Goal: Transaction & Acquisition: Purchase product/service

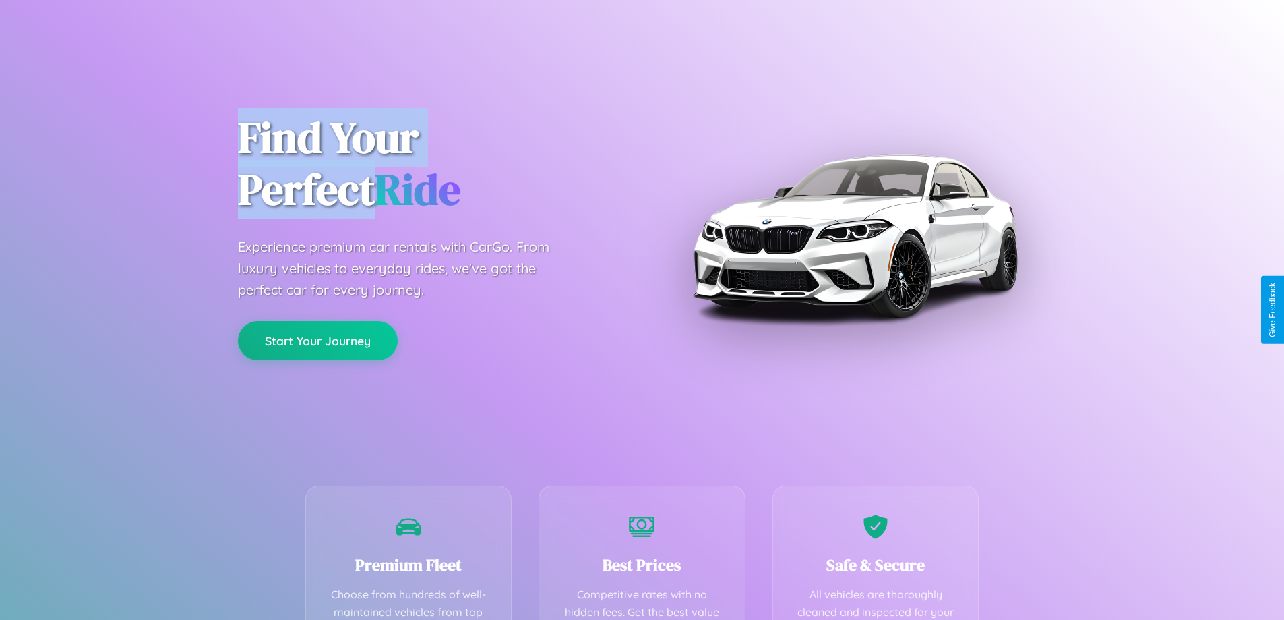
scroll to position [393, 0]
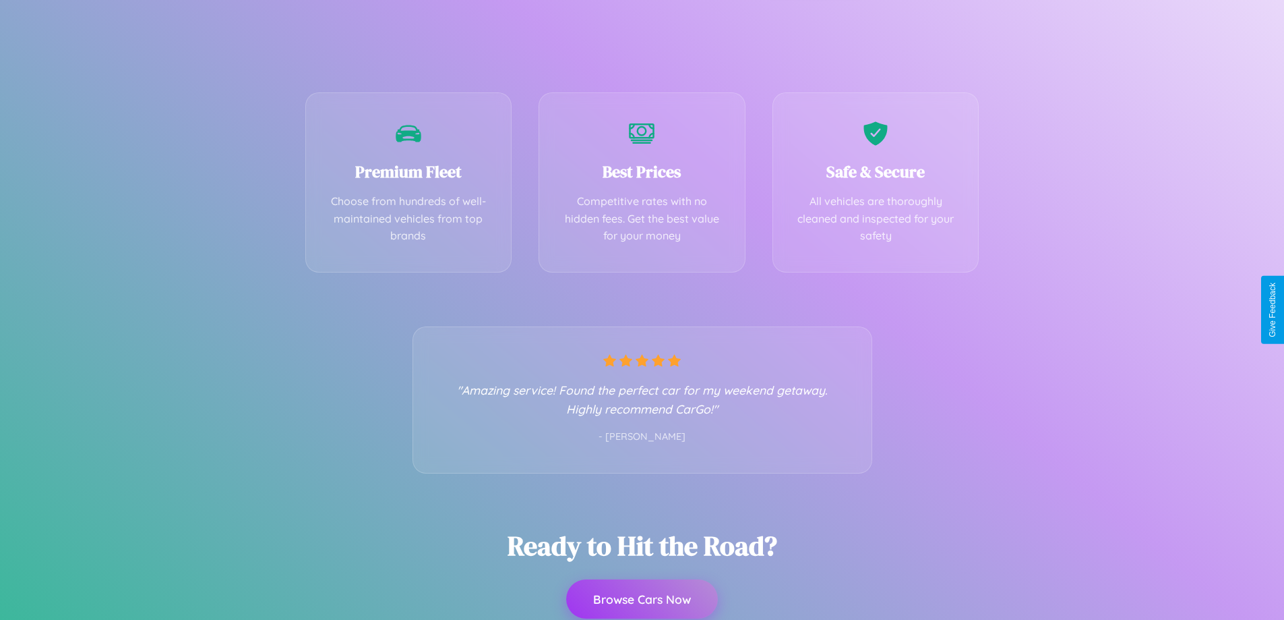
click at [642, 599] on button "Browse Cars Now" at bounding box center [642, 598] width 152 height 39
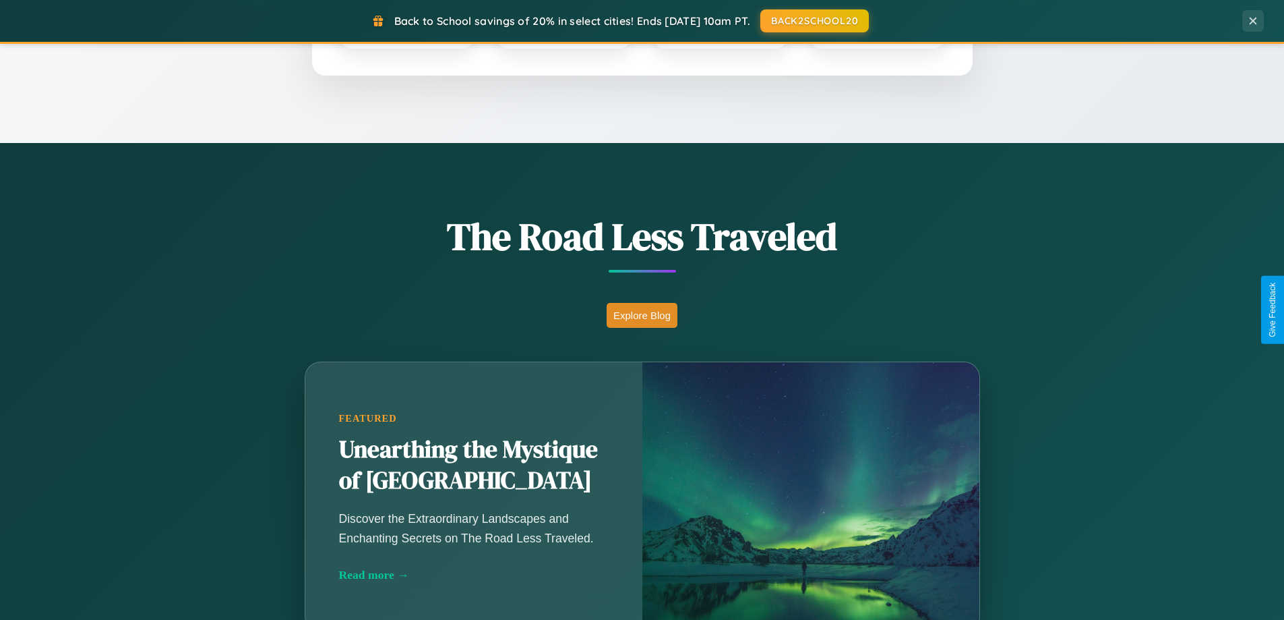
scroll to position [928, 0]
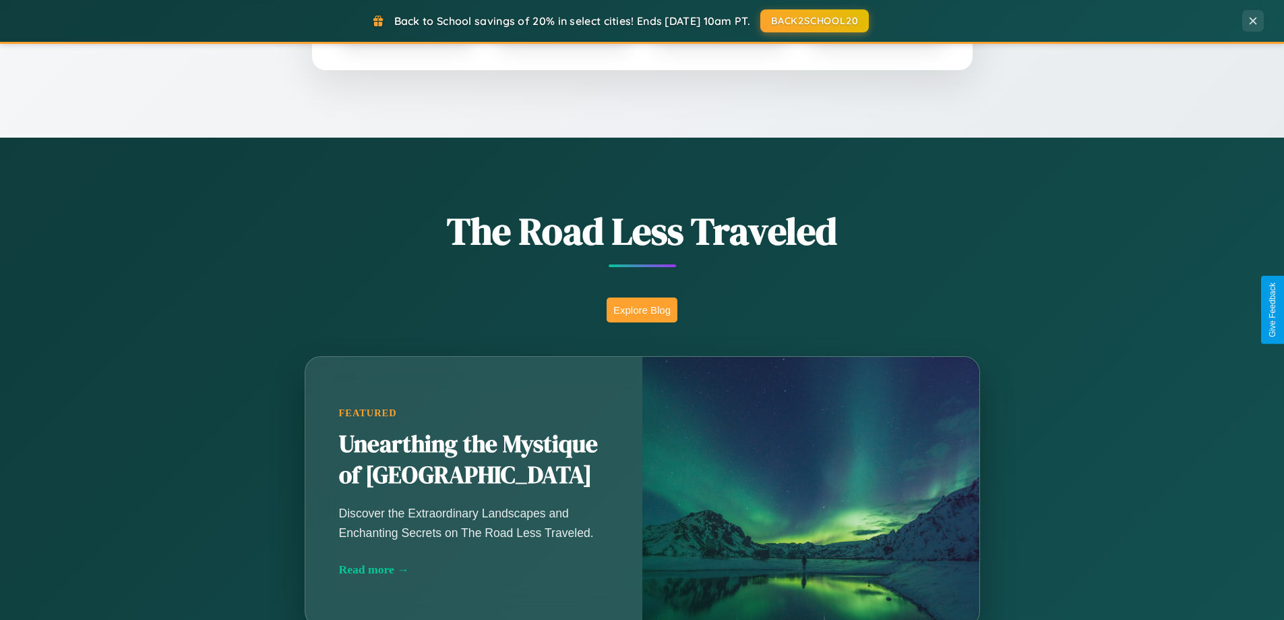
click at [642, 309] on button "Explore Blog" at bounding box center [642, 309] width 71 height 25
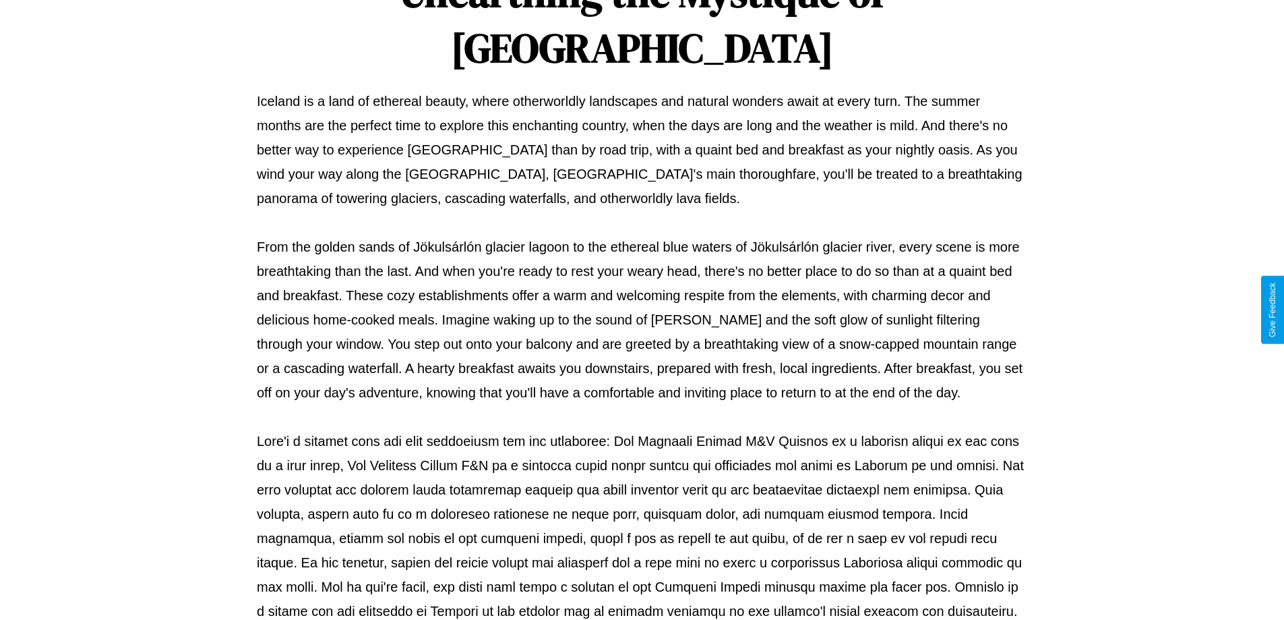
scroll to position [436, 0]
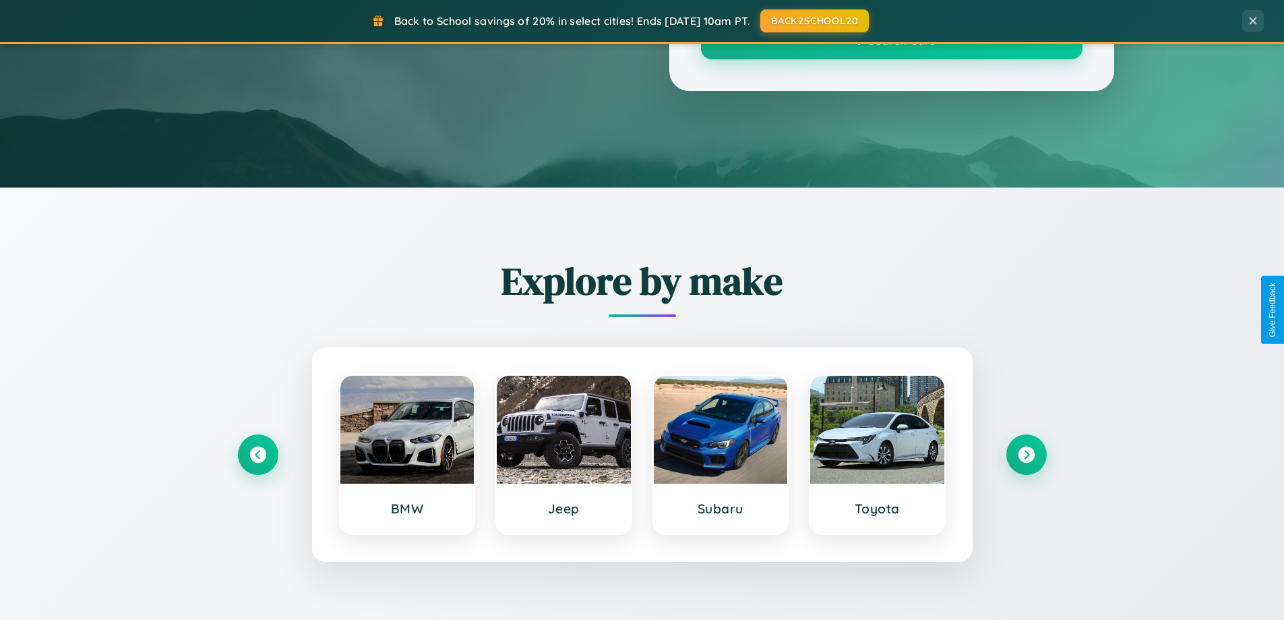
scroll to position [928, 0]
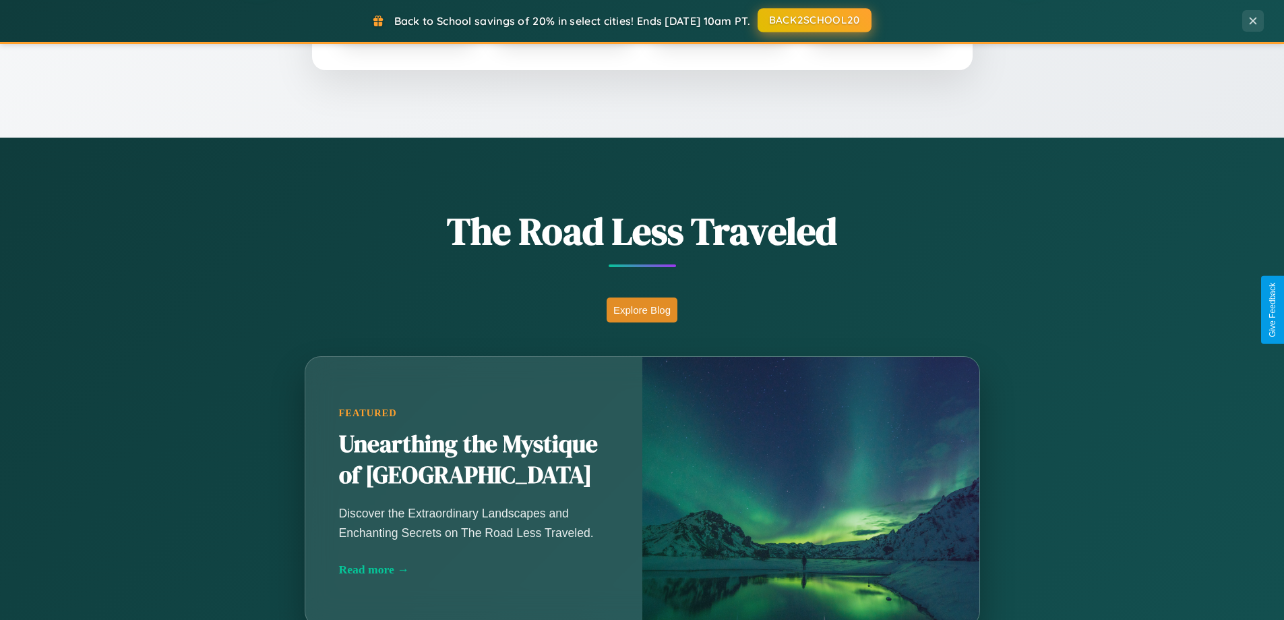
click at [814, 21] on button "BACK2SCHOOL20" at bounding box center [815, 20] width 114 height 24
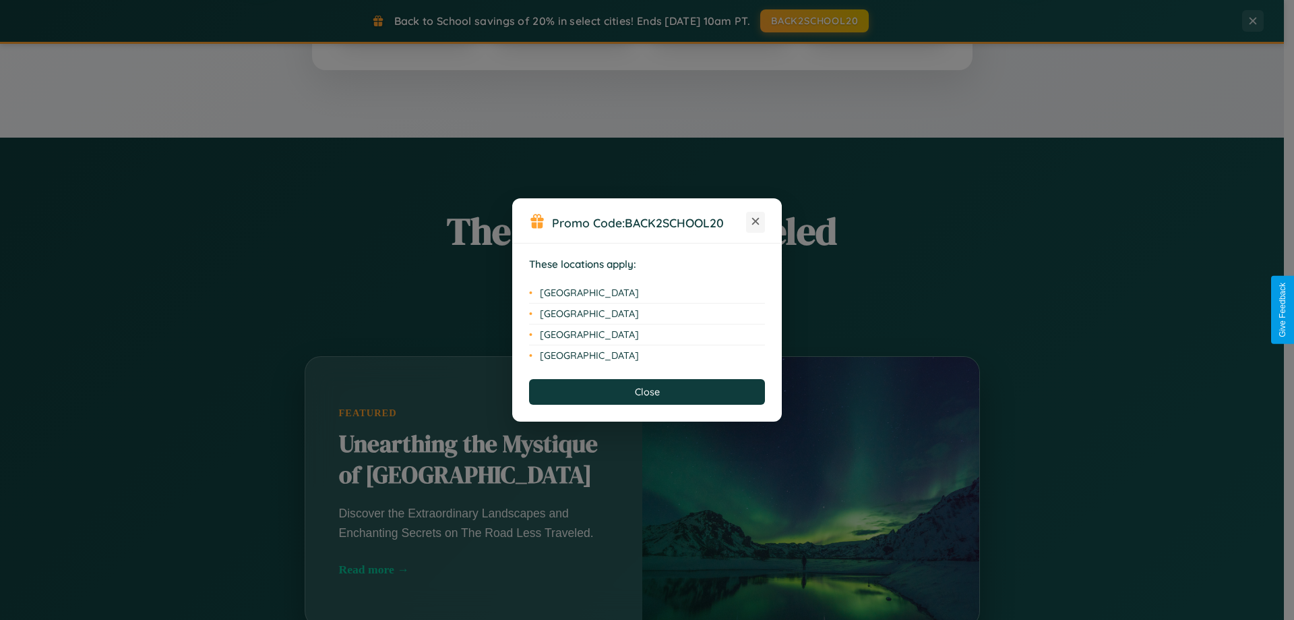
click at [756, 222] on icon at bounding box center [755, 221] width 7 height 7
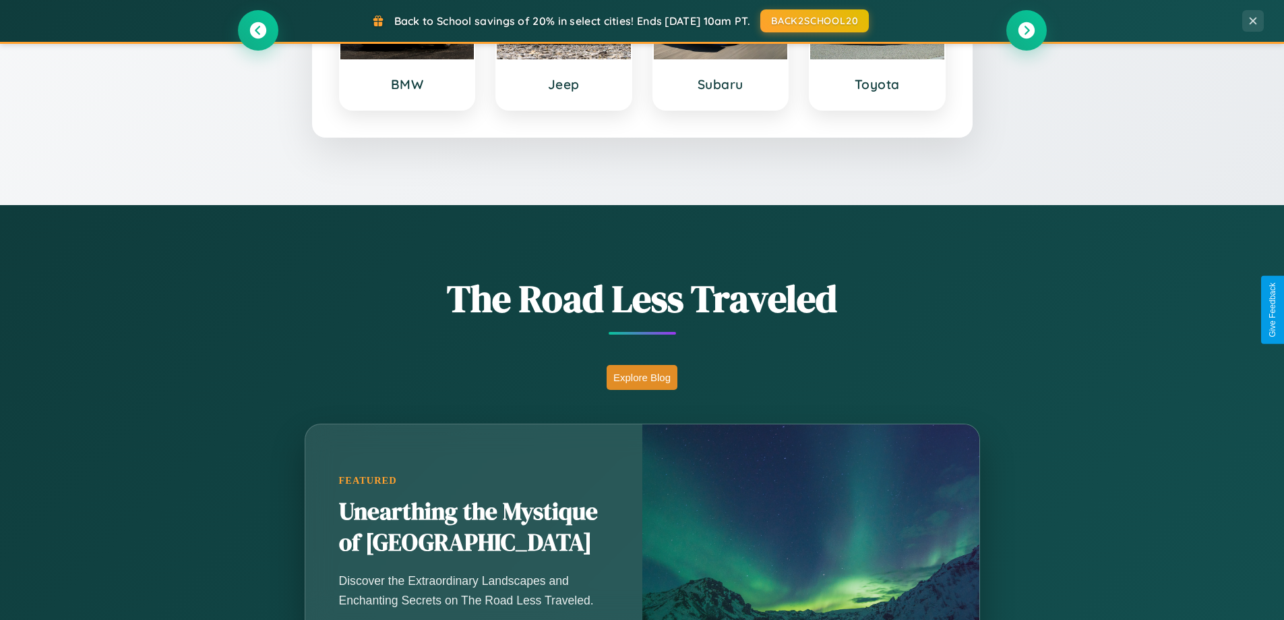
scroll to position [40, 0]
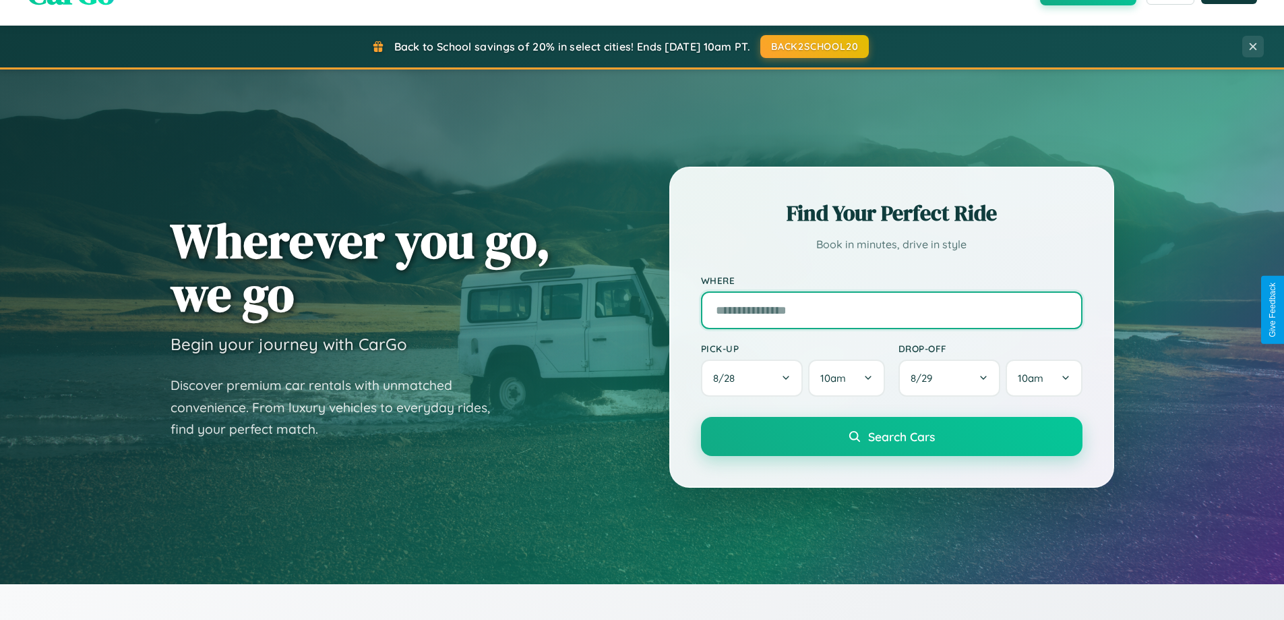
click at [891, 309] on input "text" at bounding box center [892, 310] width 382 height 38
type input "******"
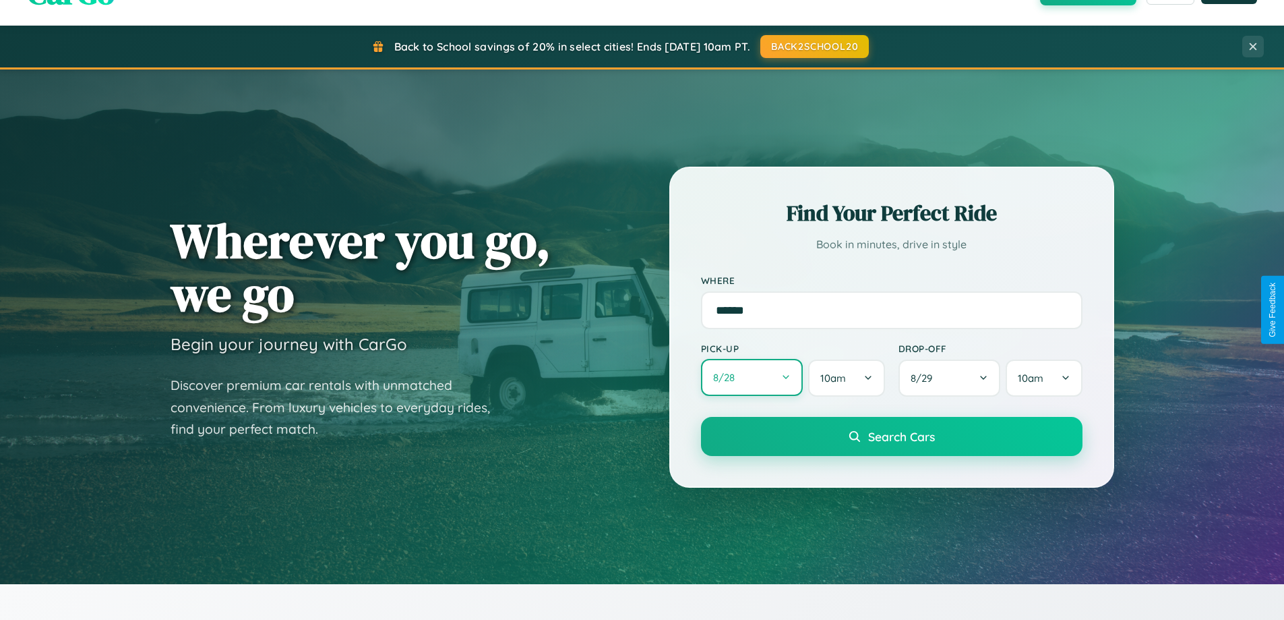
click at [752, 378] on button "8 / 28" at bounding box center [752, 377] width 102 height 37
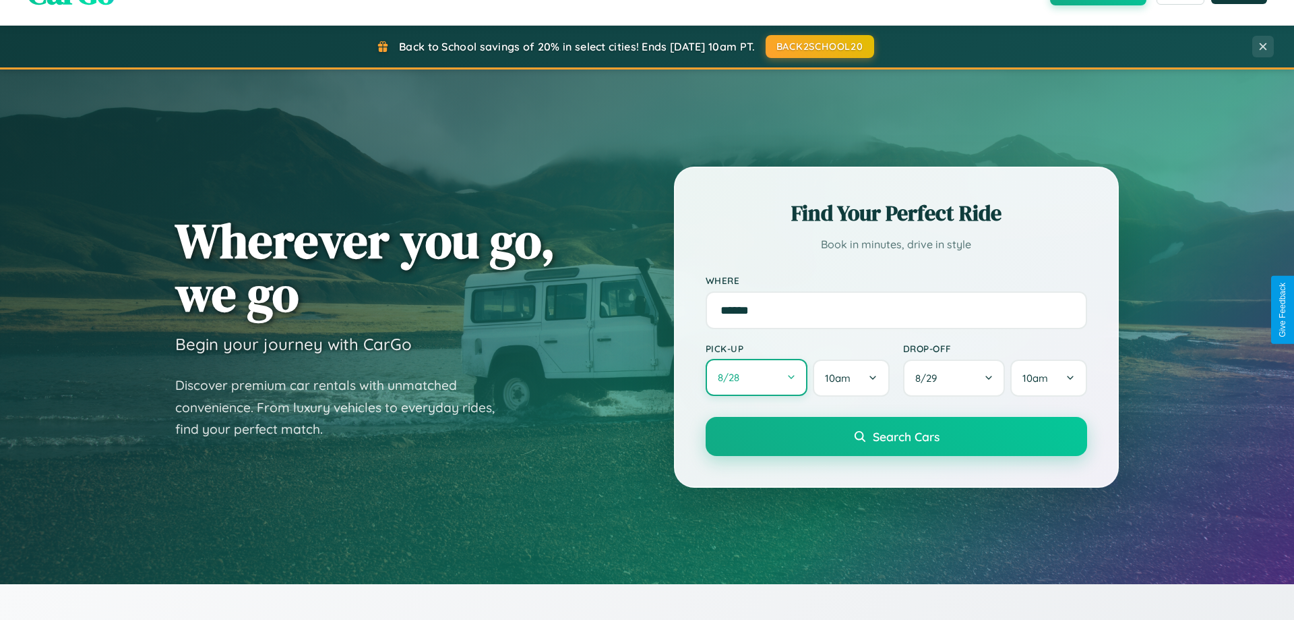
select select "*"
select select "****"
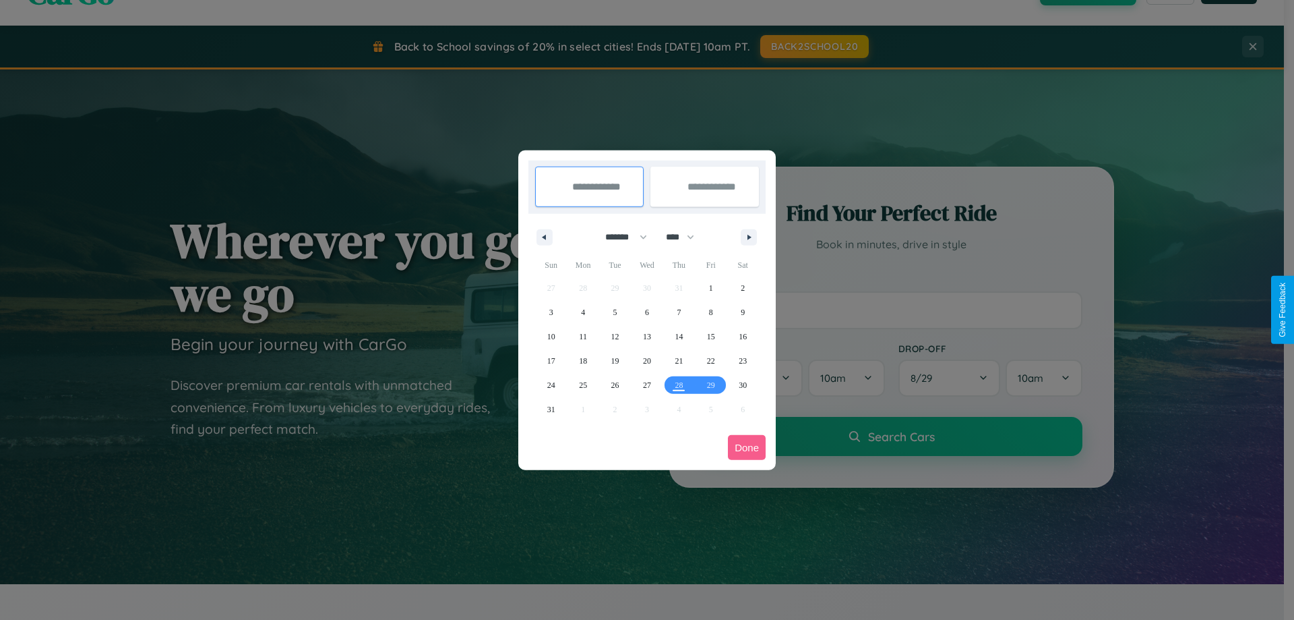
click at [620, 237] on select "******* ******** ***** ***** *** **** **** ****** ********* ******* ******** **…" at bounding box center [623, 237] width 57 height 22
select select "*"
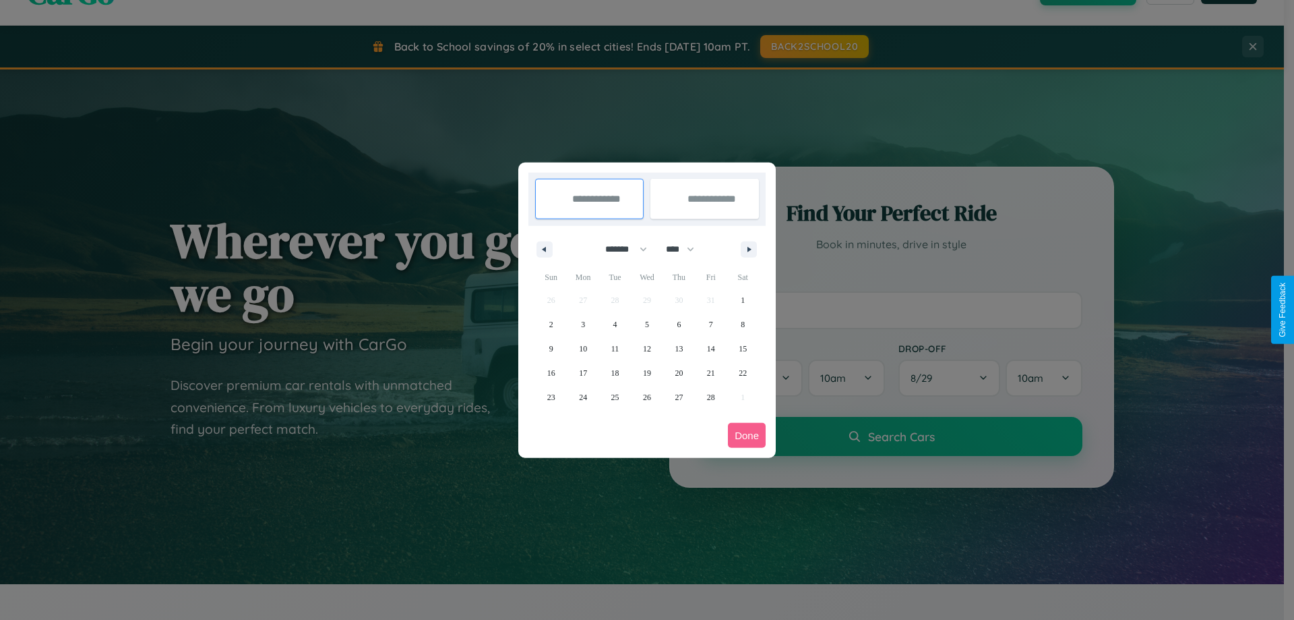
drag, startPoint x: 686, startPoint y: 249, endPoint x: 647, endPoint y: 270, distance: 44.7
click at [686, 249] on select "**** **** **** **** **** **** **** **** **** **** **** **** **** **** **** ****…" at bounding box center [679, 249] width 40 height 22
select select "****"
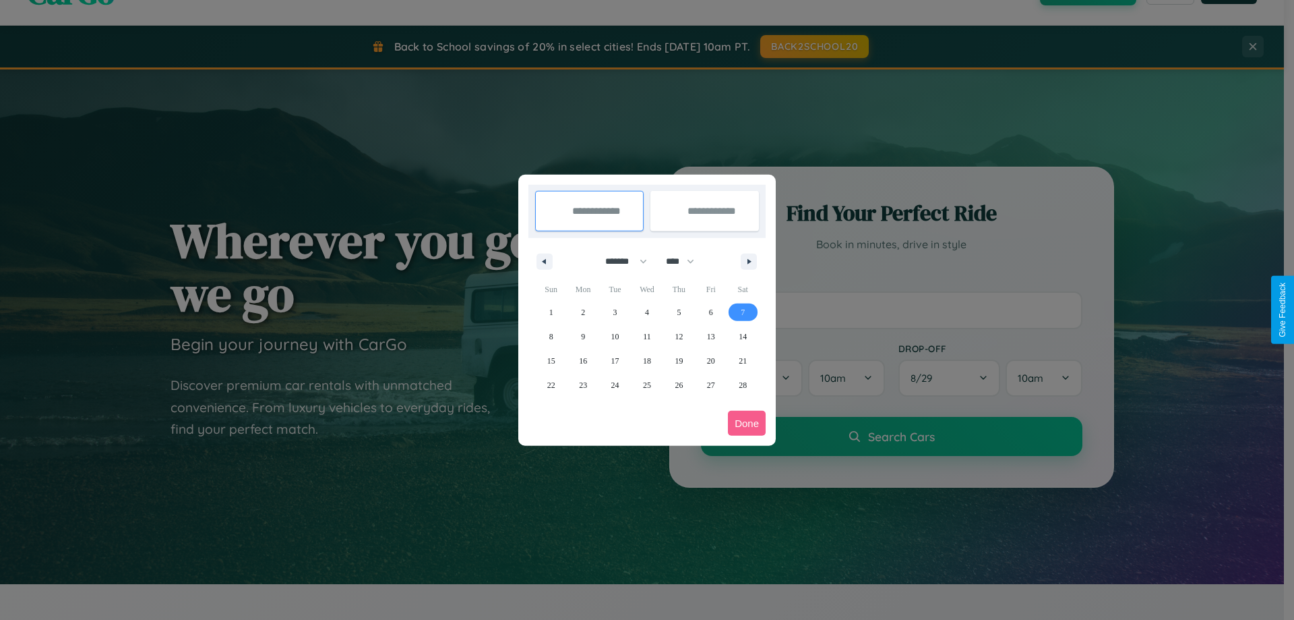
click at [743, 311] on span "7" at bounding box center [743, 312] width 4 height 24
type input "**********"
click at [615, 360] on span "17" at bounding box center [616, 361] width 8 height 24
type input "**********"
click at [747, 423] on button "Done" at bounding box center [747, 423] width 38 height 25
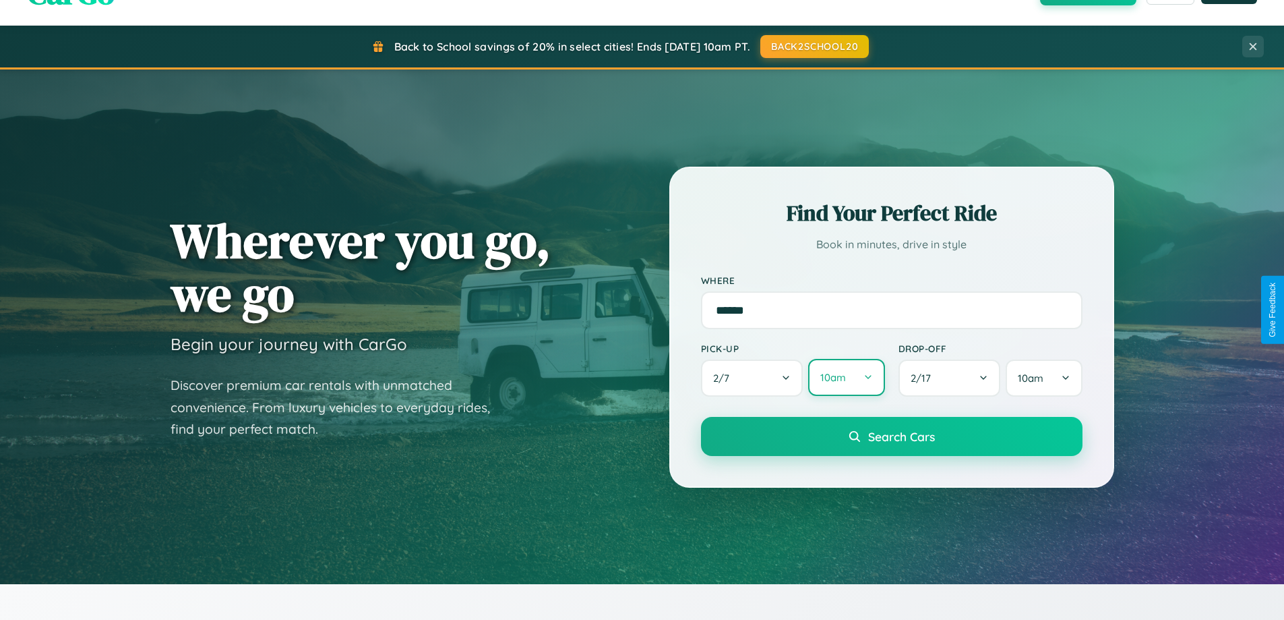
click at [846, 378] on button "10am" at bounding box center [846, 377] width 76 height 37
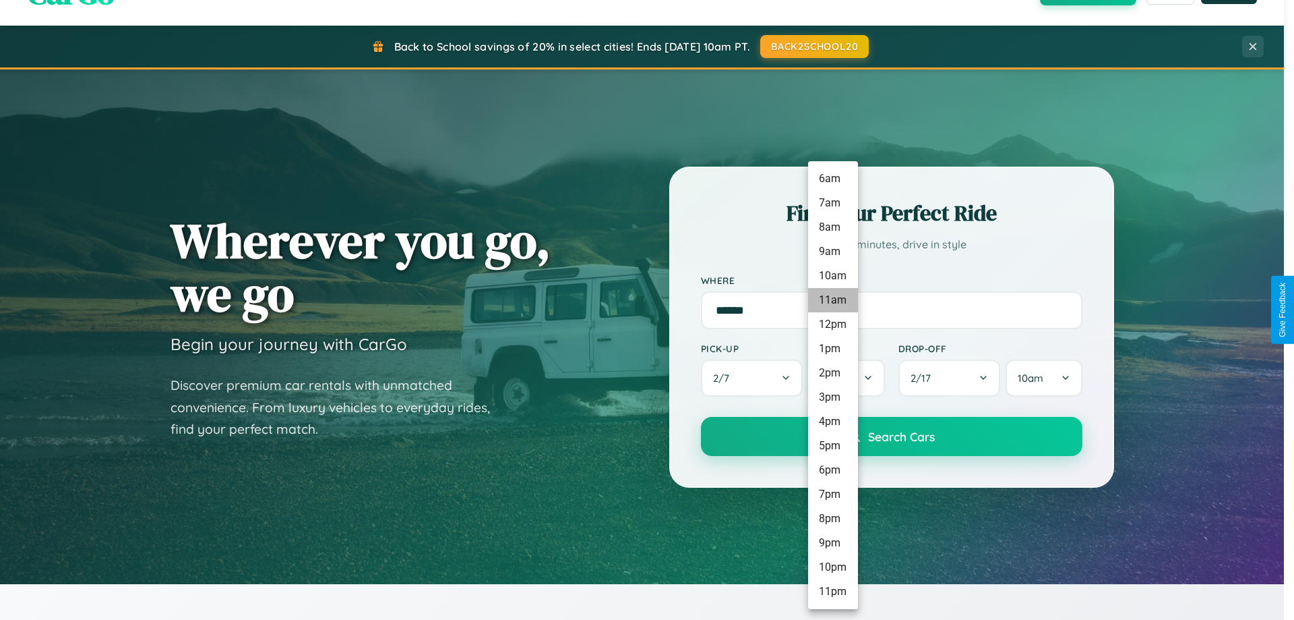
click at [833, 227] on li "8am" at bounding box center [833, 227] width 50 height 24
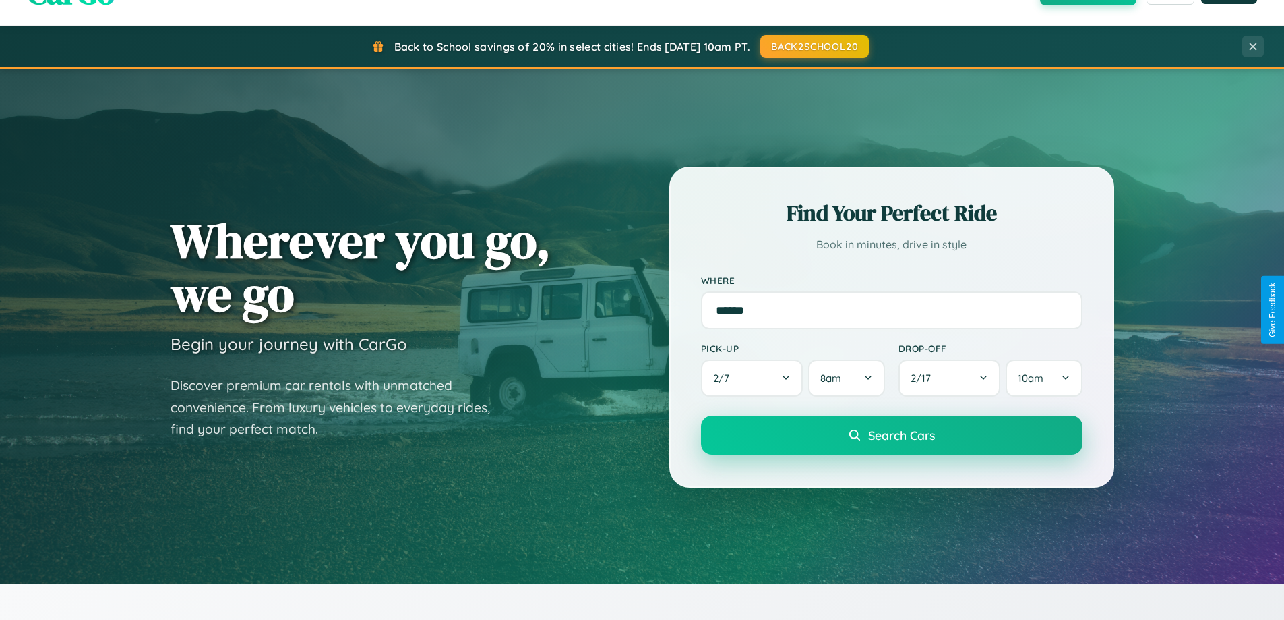
click at [891, 436] on span "Search Cars" at bounding box center [901, 434] width 67 height 15
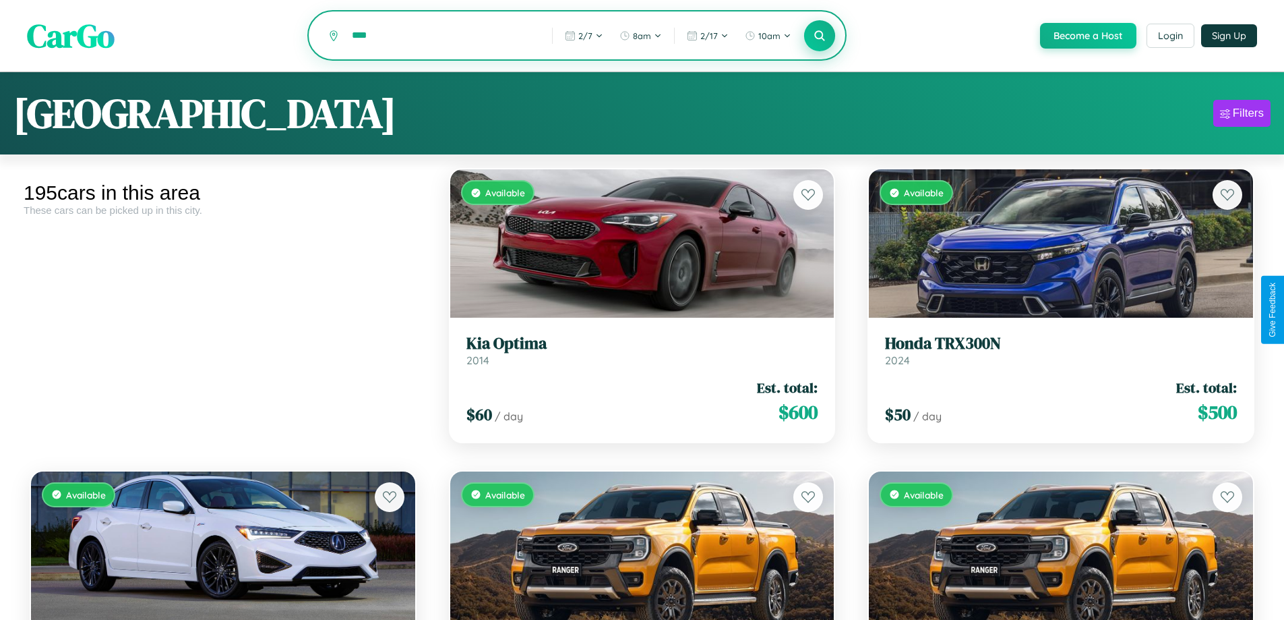
type input "****"
click at [819, 36] on icon at bounding box center [820, 35] width 13 height 13
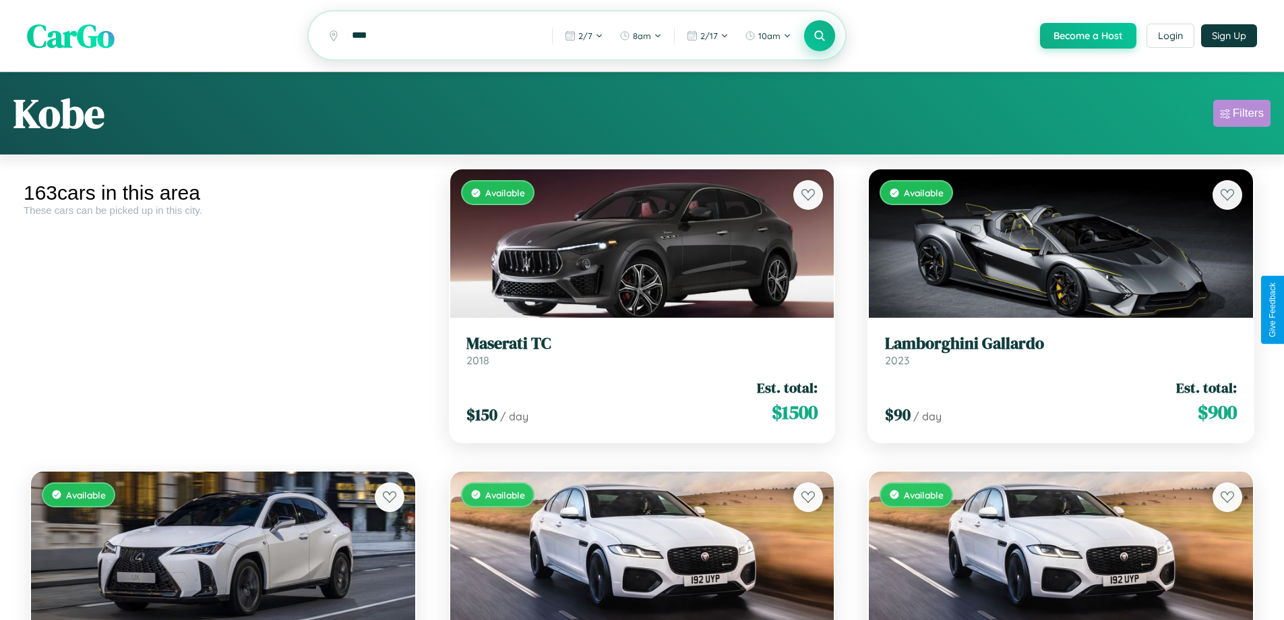
click at [1242, 115] on div "Filters" at bounding box center [1248, 113] width 31 height 13
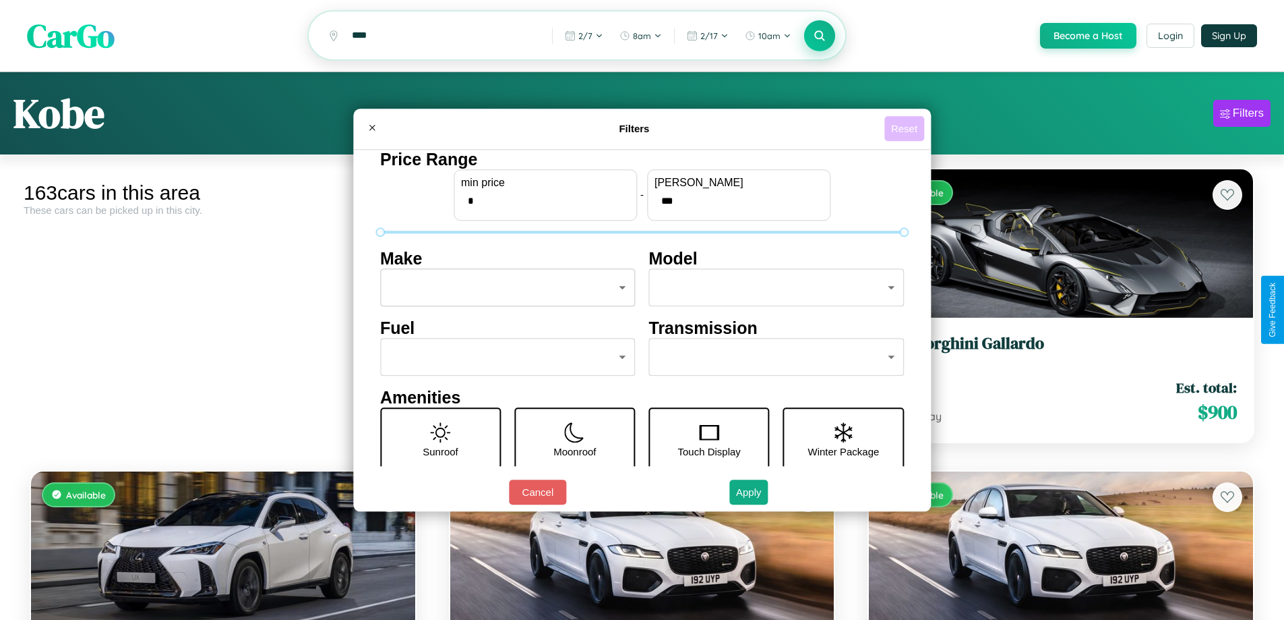
click at [906, 128] on button "Reset" at bounding box center [905, 128] width 40 height 25
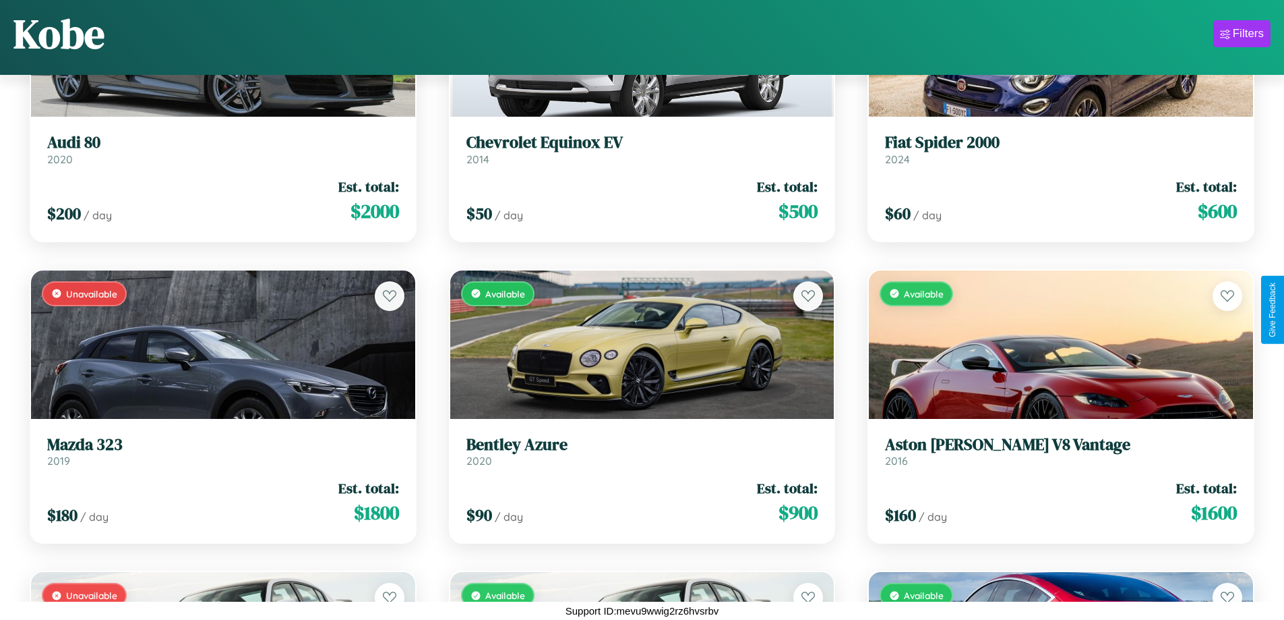
scroll to position [7133, 0]
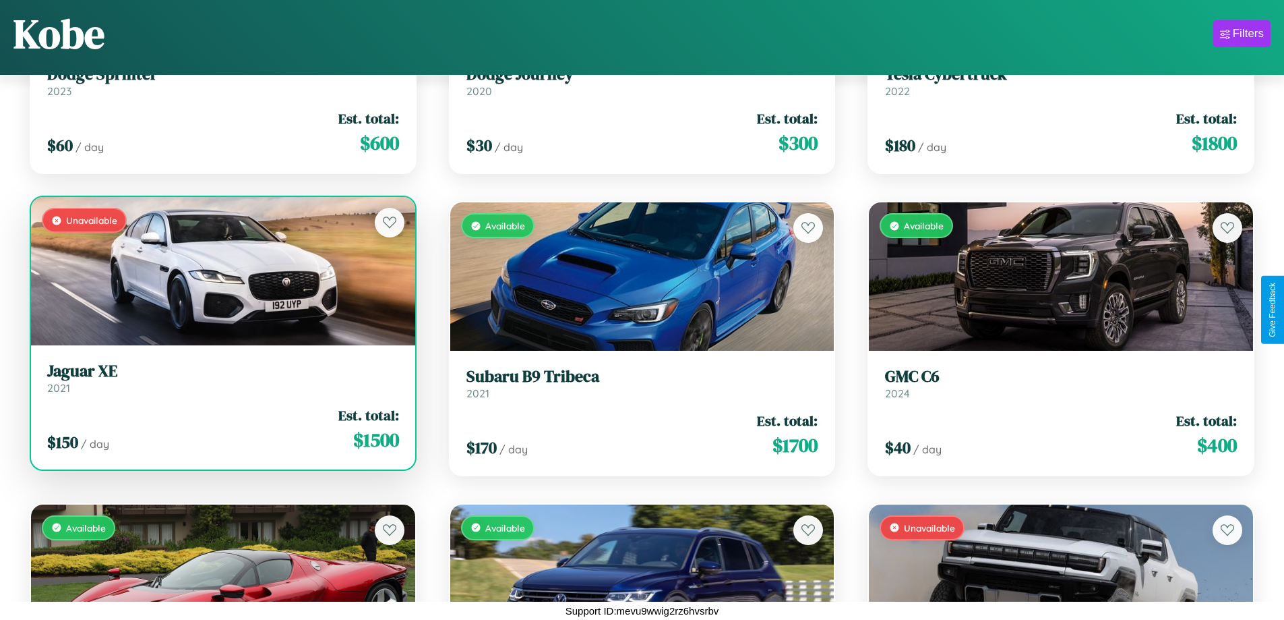
click at [221, 378] on h3 "Jaguar XE" at bounding box center [223, 371] width 352 height 20
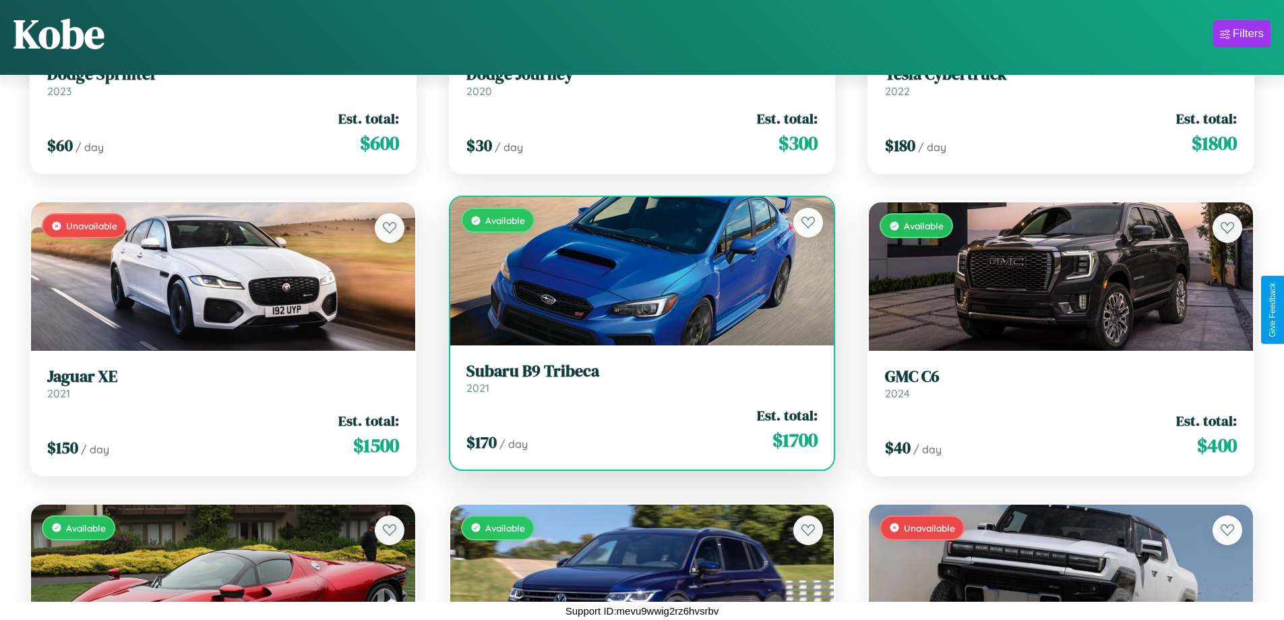
scroll to position [11964, 0]
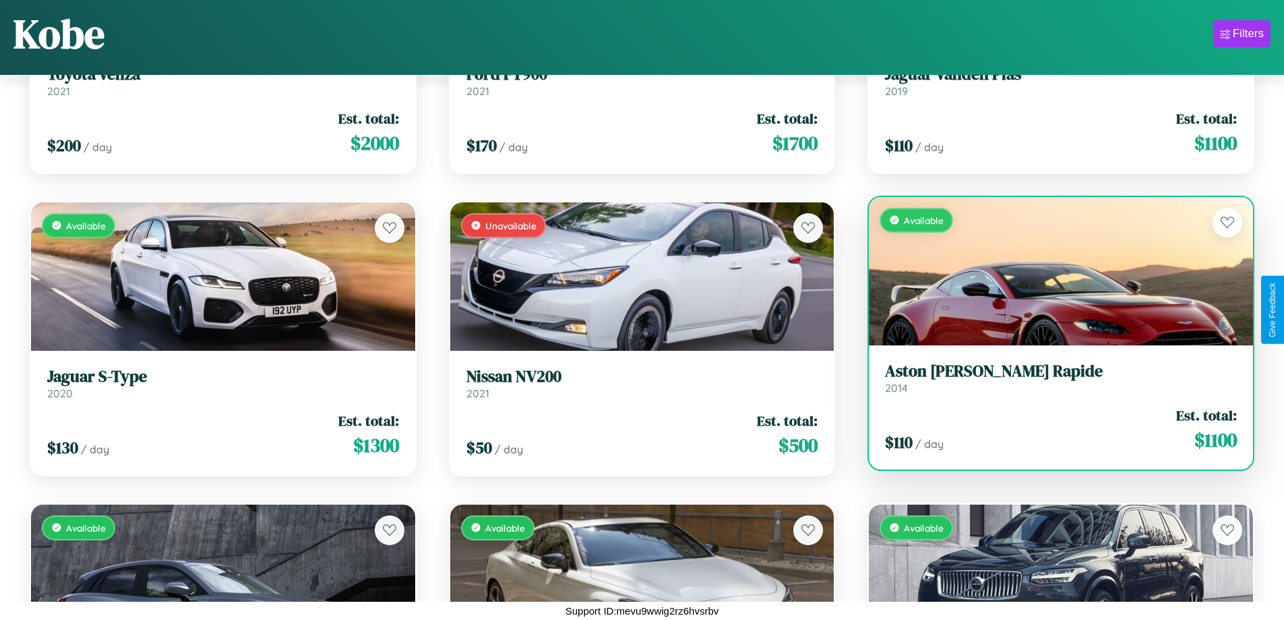
click at [1052, 380] on link "Aston Martin Rapide 2014" at bounding box center [1061, 377] width 352 height 33
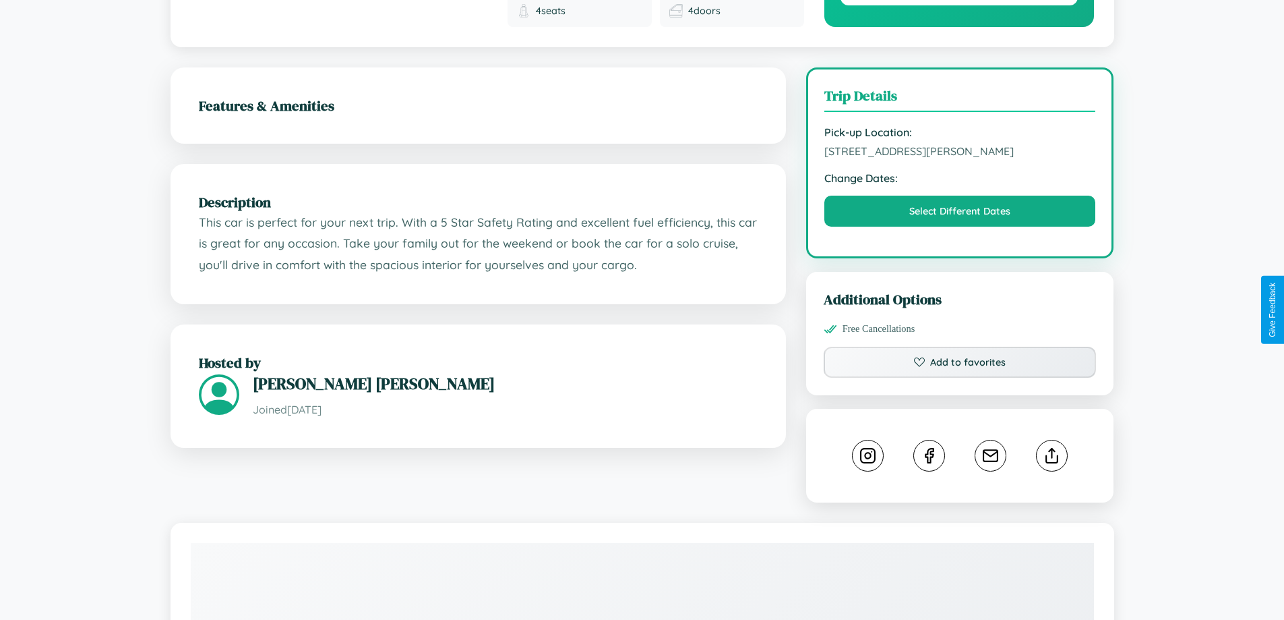
scroll to position [350, 0]
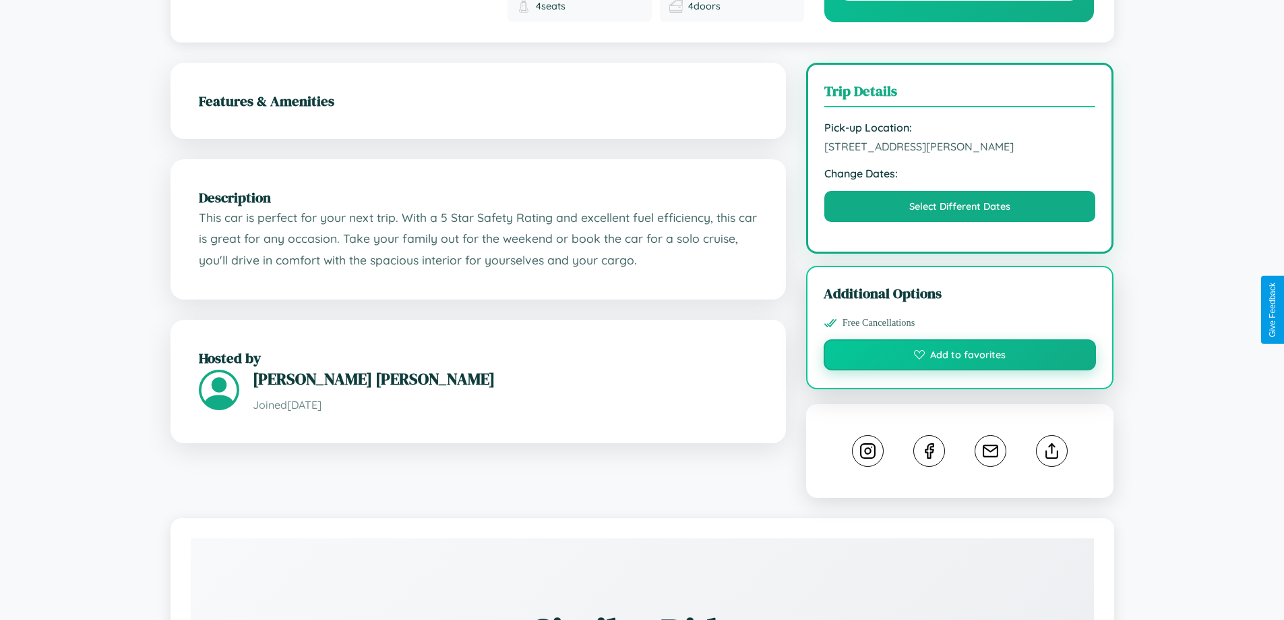
click at [960, 339] on button "Add to favorites" at bounding box center [960, 354] width 273 height 31
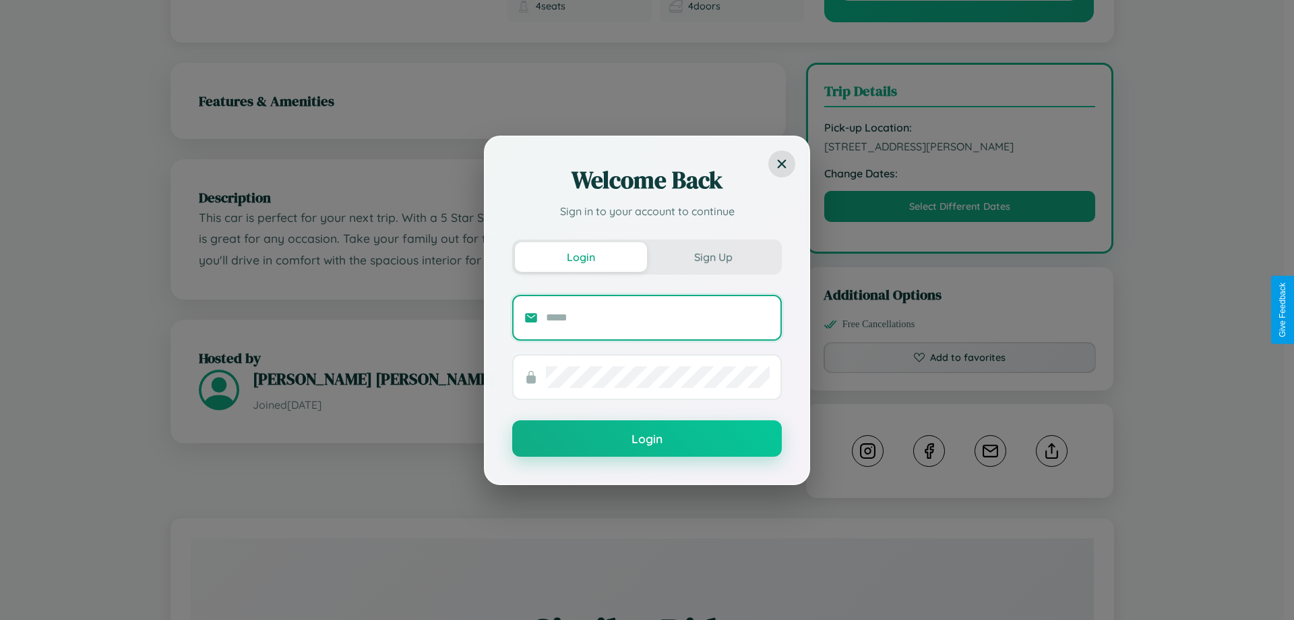
click at [658, 317] on input "text" at bounding box center [658, 318] width 224 height 22
type input "**********"
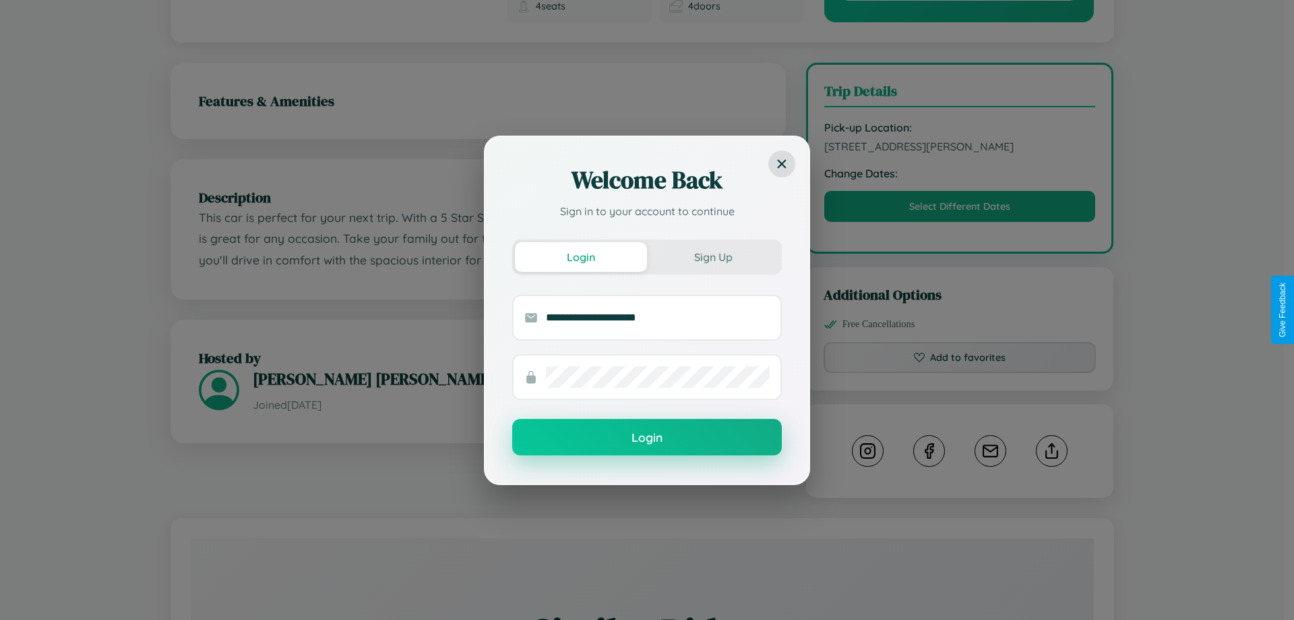
click at [647, 438] on button "Login" at bounding box center [647, 437] width 270 height 36
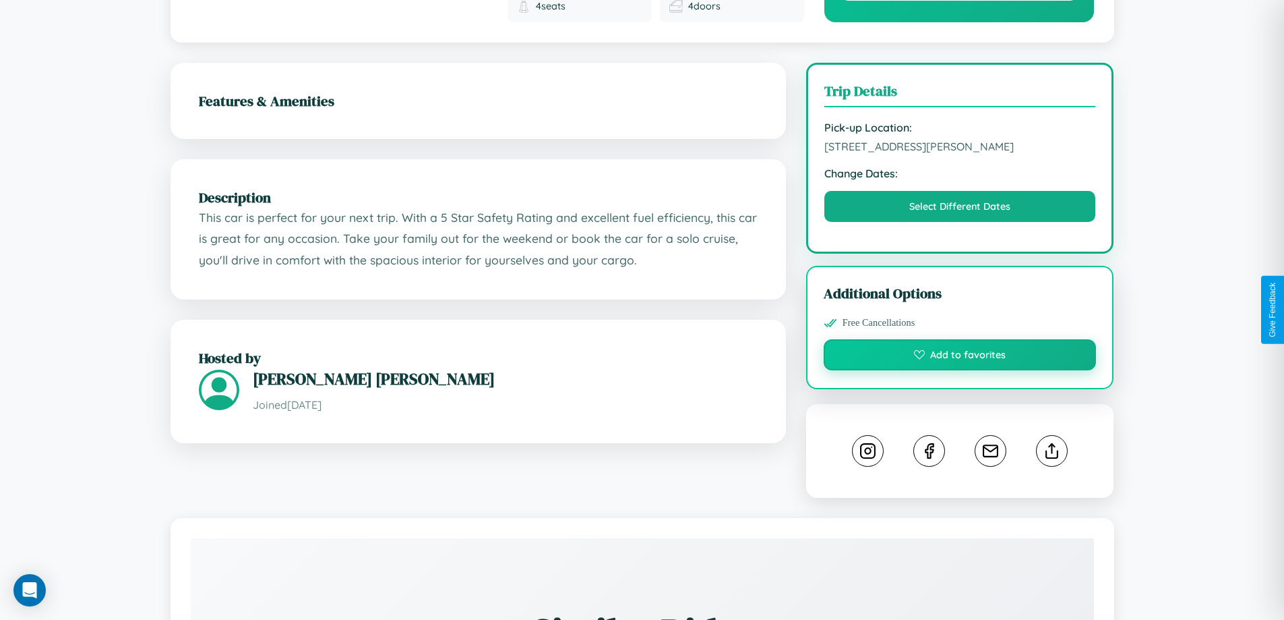
click at [960, 339] on button "Add to favorites" at bounding box center [960, 354] width 273 height 31
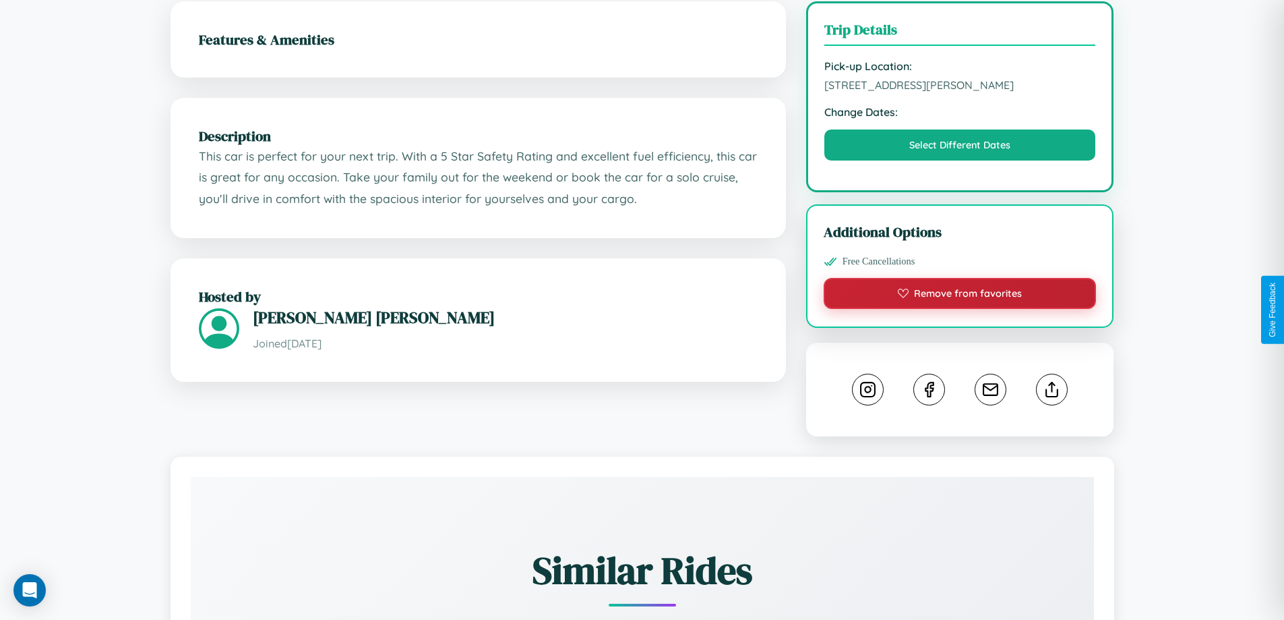
scroll to position [443, 0]
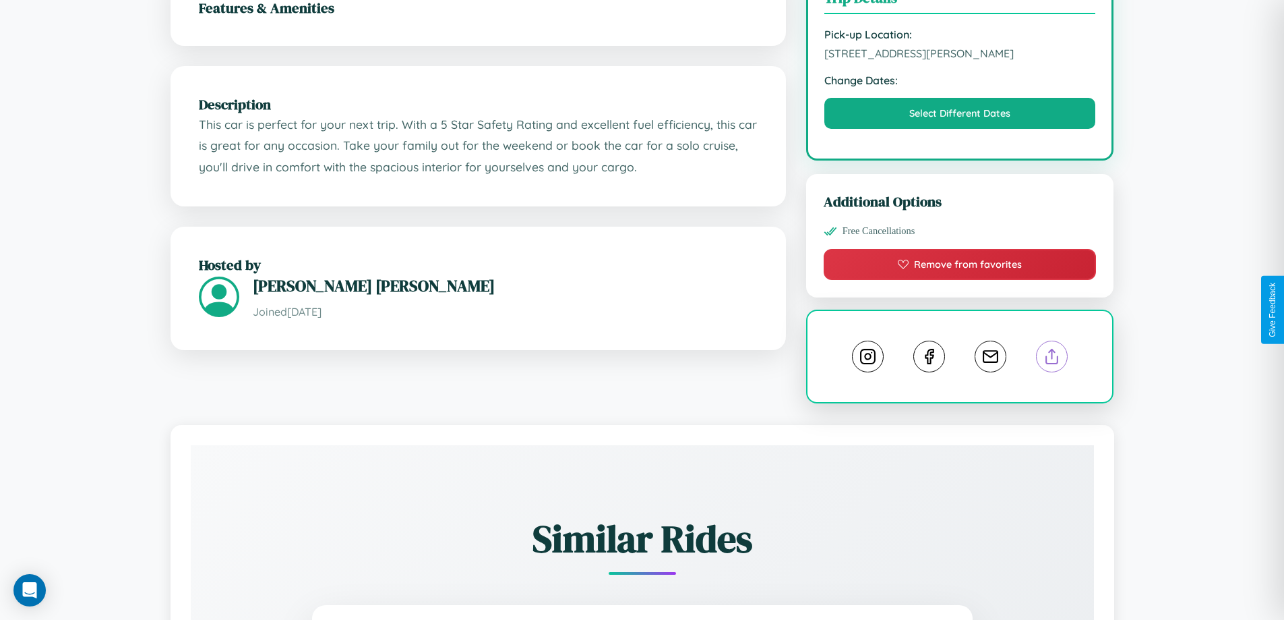
click at [1052, 349] on line at bounding box center [1052, 353] width 0 height 9
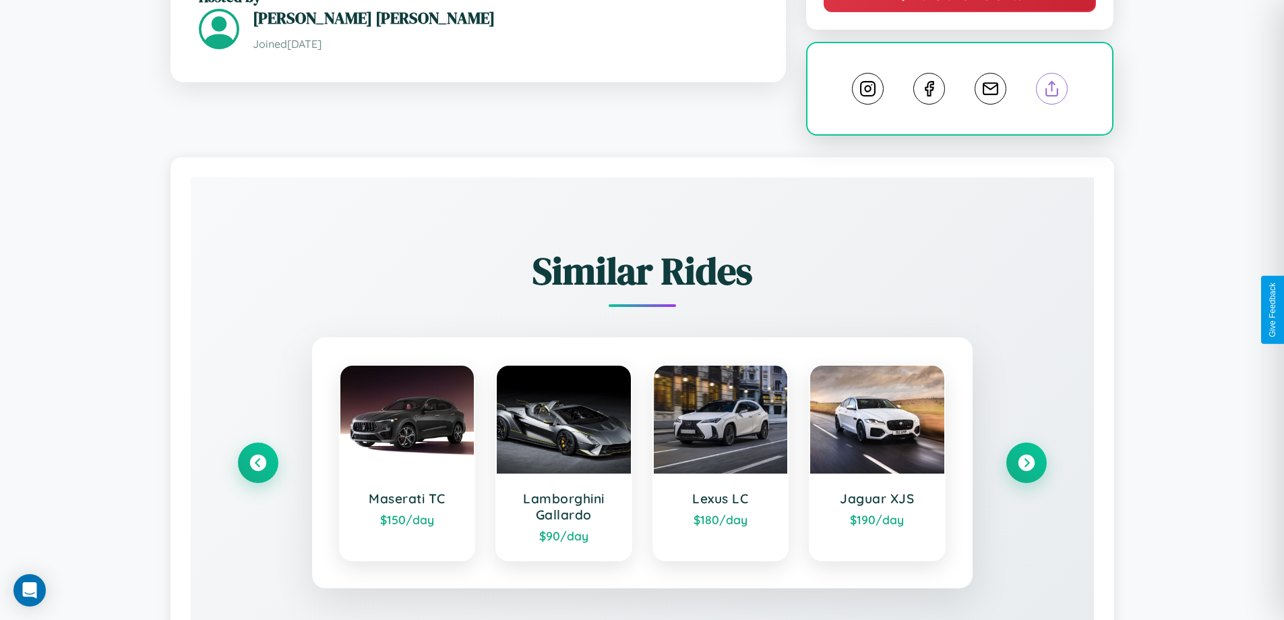
scroll to position [750, 0]
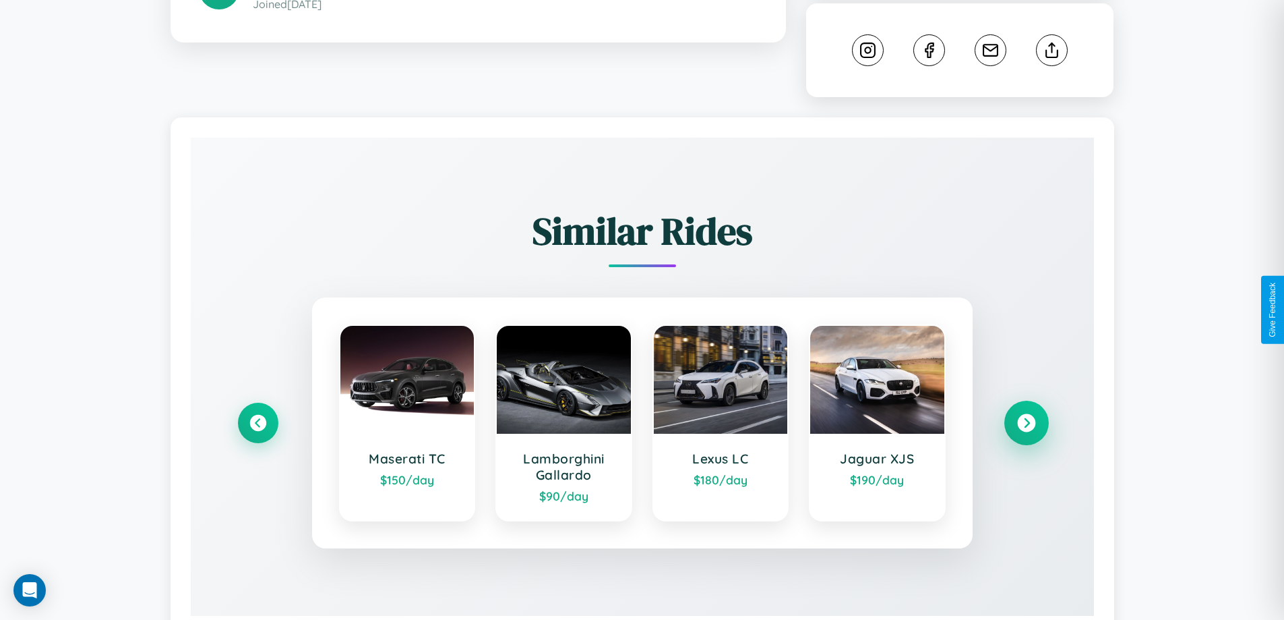
click at [1026, 413] on icon at bounding box center [1026, 422] width 18 height 18
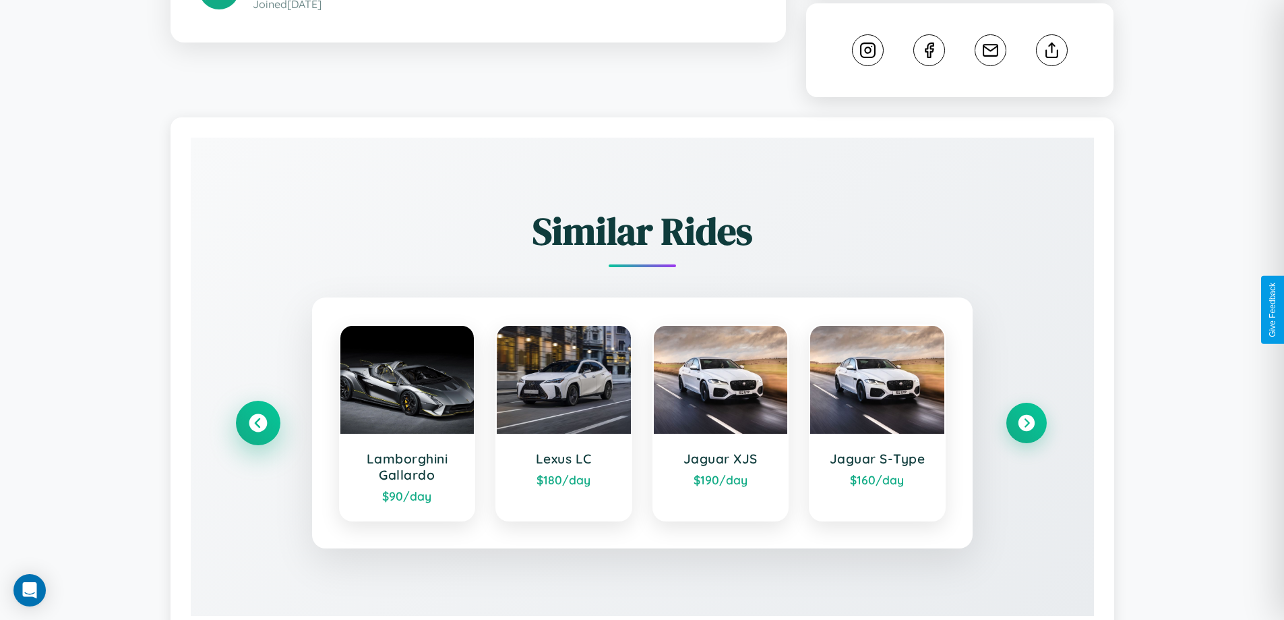
click at [258, 413] on icon at bounding box center [258, 422] width 18 height 18
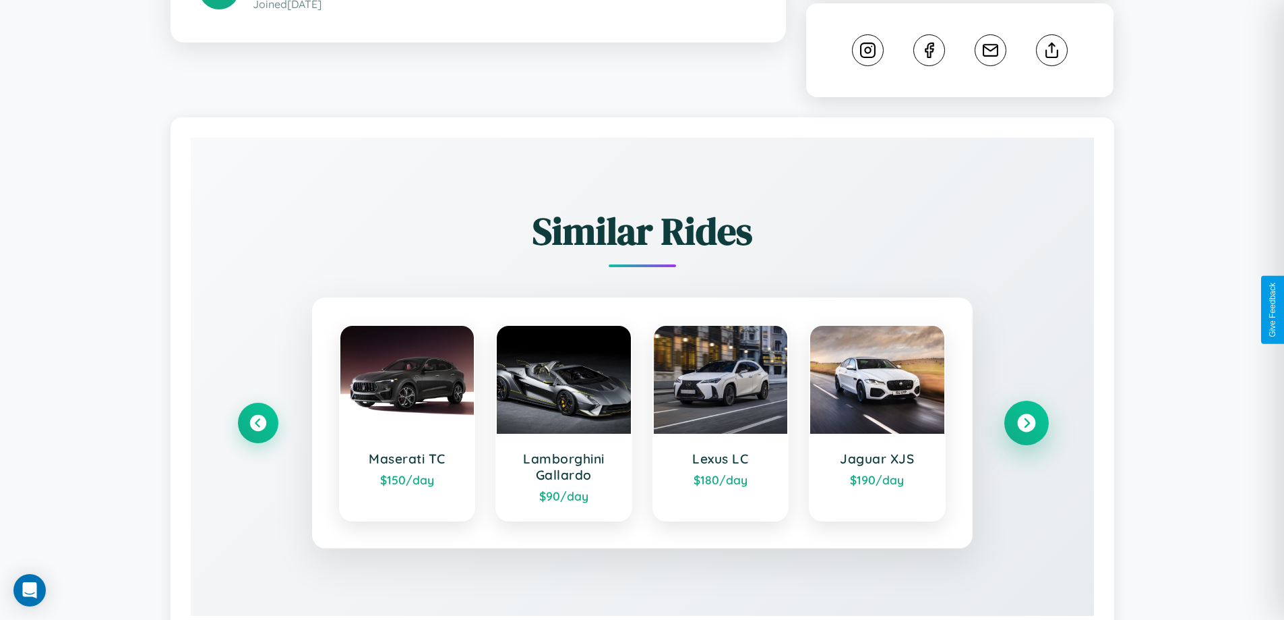
click at [1026, 413] on icon at bounding box center [1026, 422] width 18 height 18
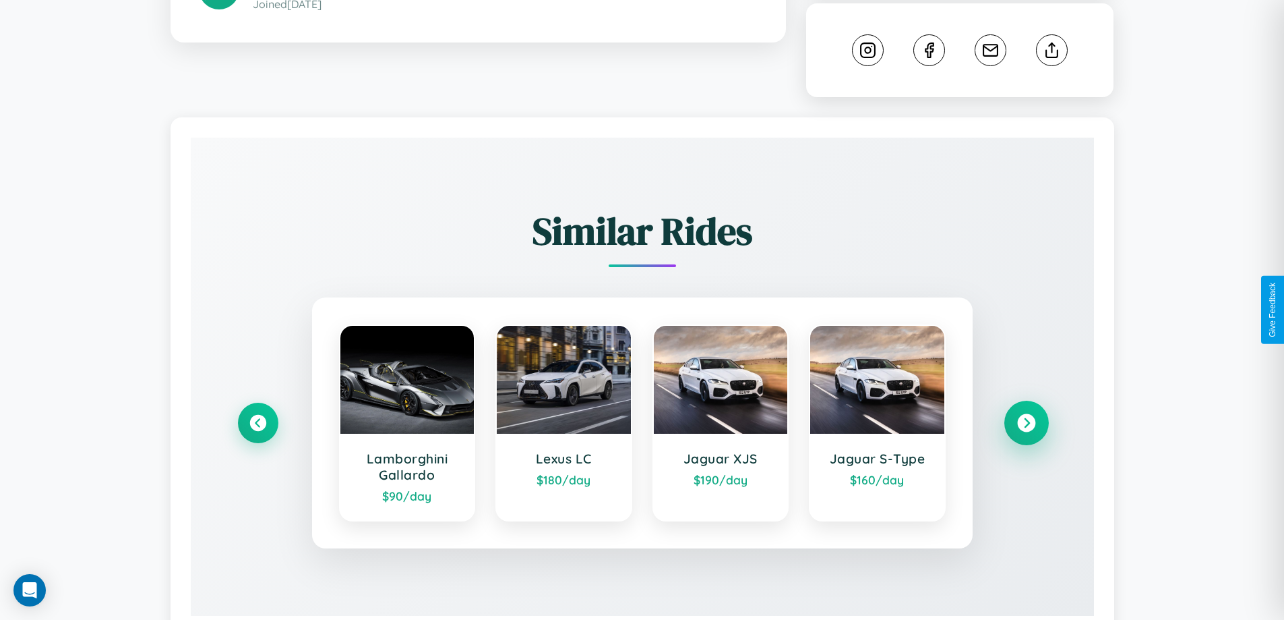
click at [1026, 413] on icon at bounding box center [1026, 422] width 18 height 18
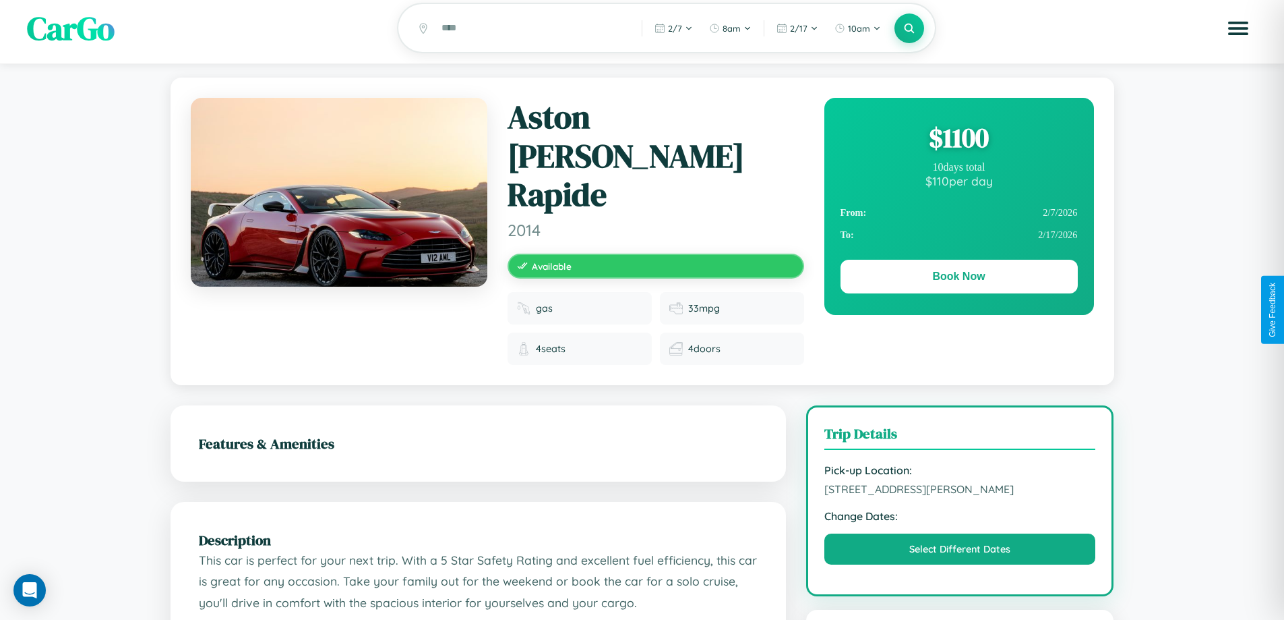
scroll to position [0, 0]
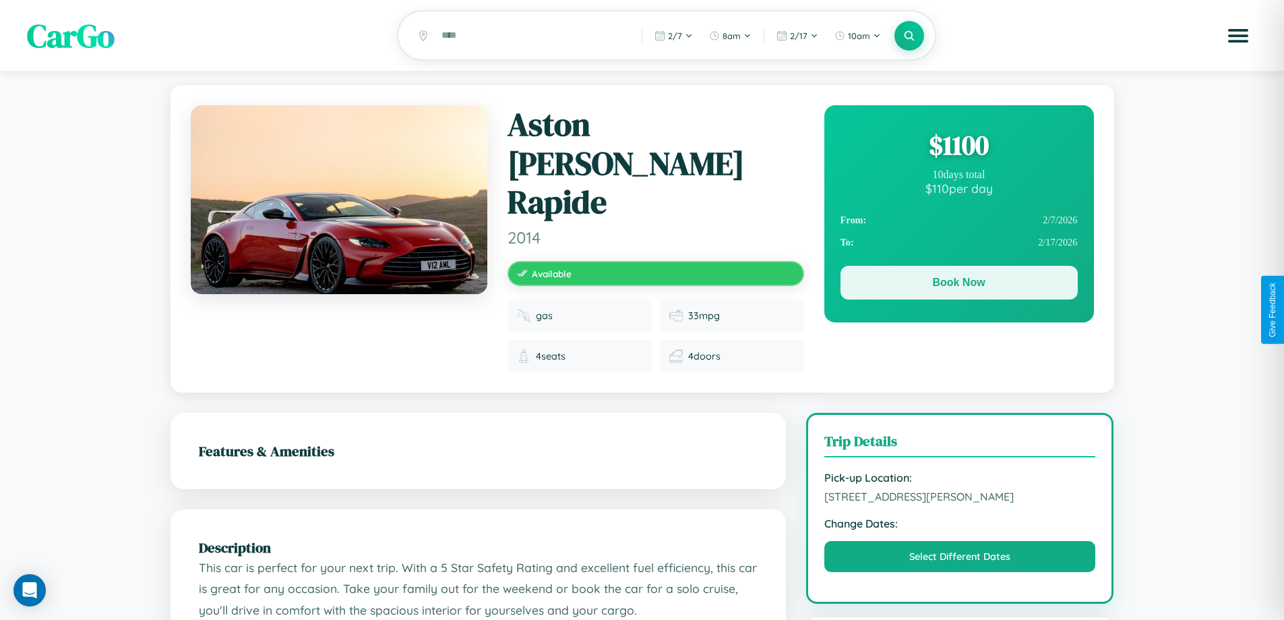
click at [959, 286] on button "Book Now" at bounding box center [959, 283] width 237 height 34
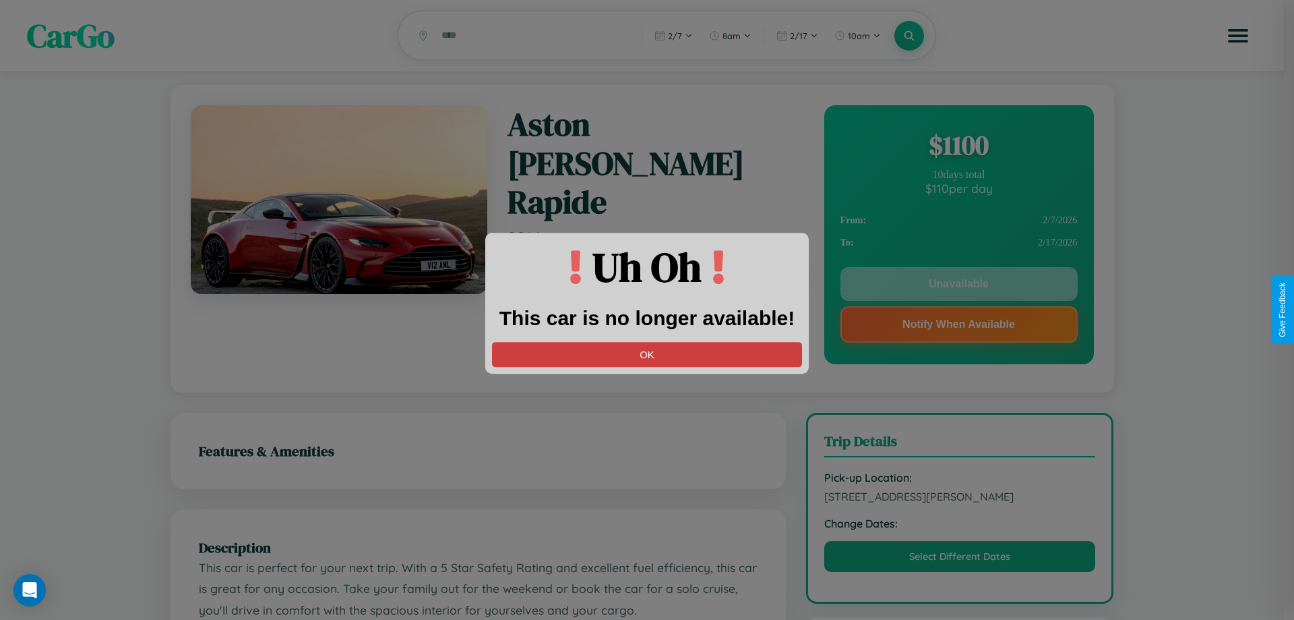
click at [647, 354] on button "OK" at bounding box center [647, 354] width 310 height 25
